Goal: Find specific page/section: Find specific page/section

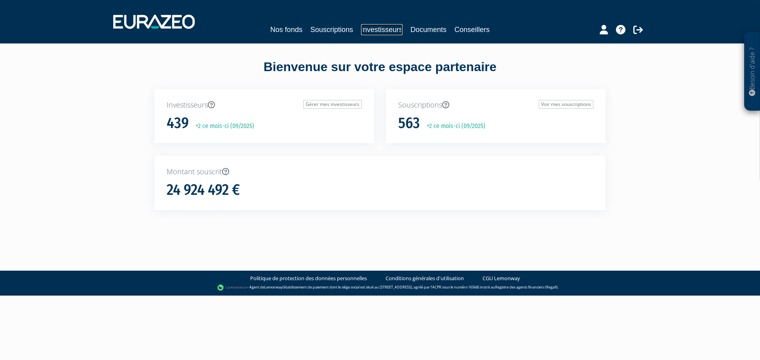
click at [375, 31] on link "Investisseurs" at bounding box center [382, 29] width 42 height 11
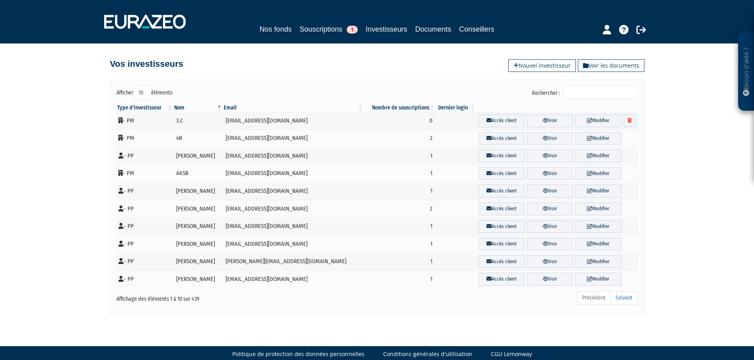
click at [578, 94] on input "Rechercher :" at bounding box center [600, 92] width 75 height 13
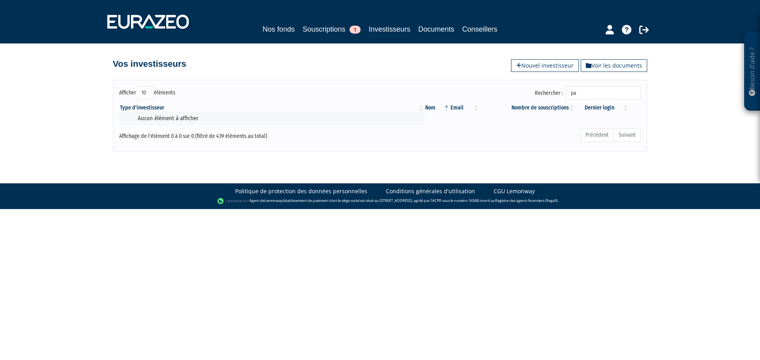
type input "p"
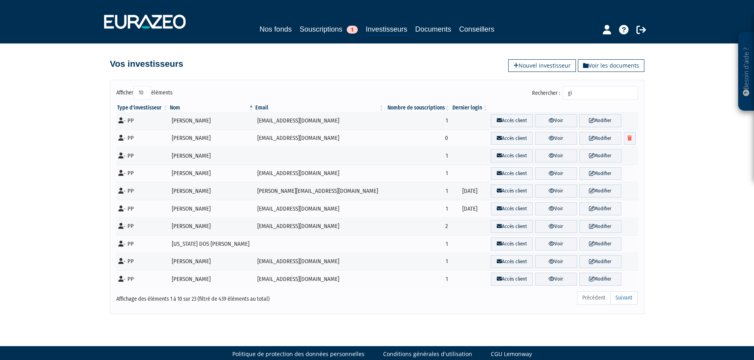
type input "g"
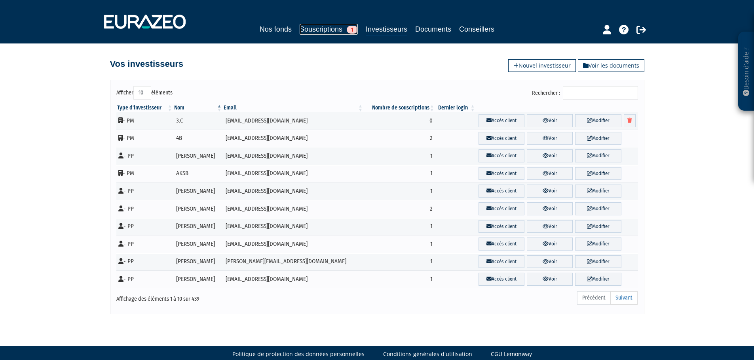
click at [346, 29] on link "Souscriptions 1" at bounding box center [329, 29] width 58 height 11
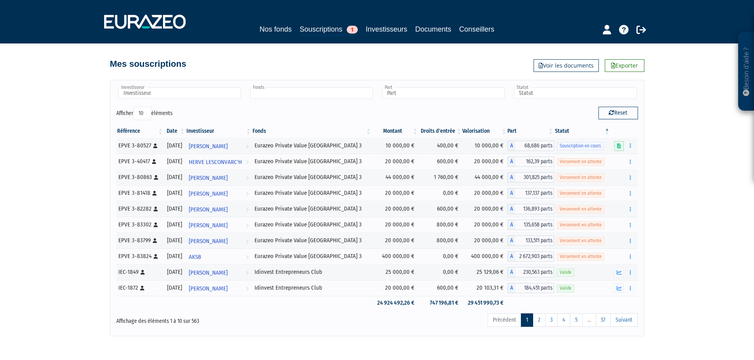
click at [294, 96] on input "text" at bounding box center [311, 92] width 123 height 11
